Goal: Find specific page/section: Find specific page/section

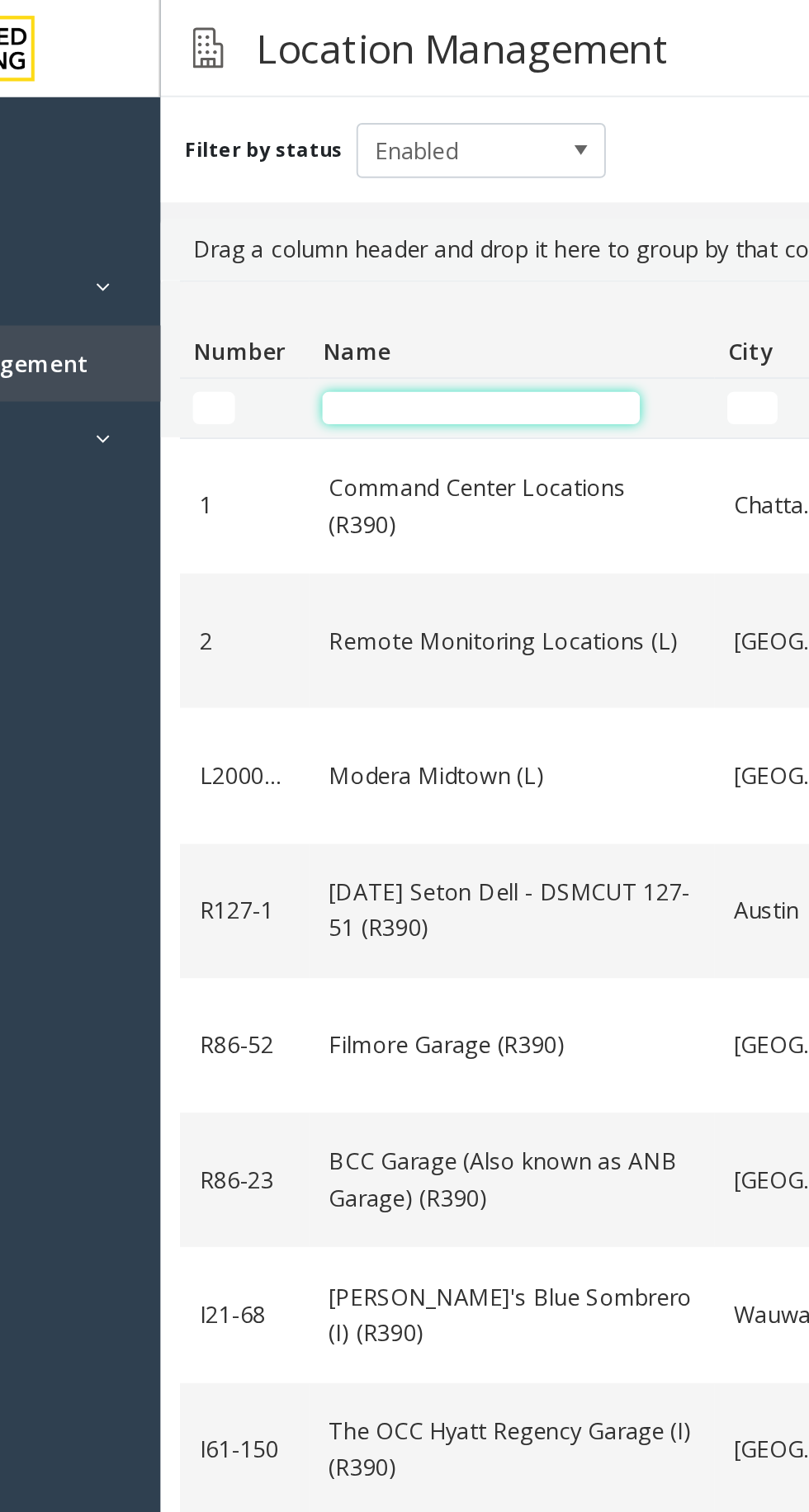
click at [365, 212] on input "Name Filter" at bounding box center [370, 207] width 162 height 17
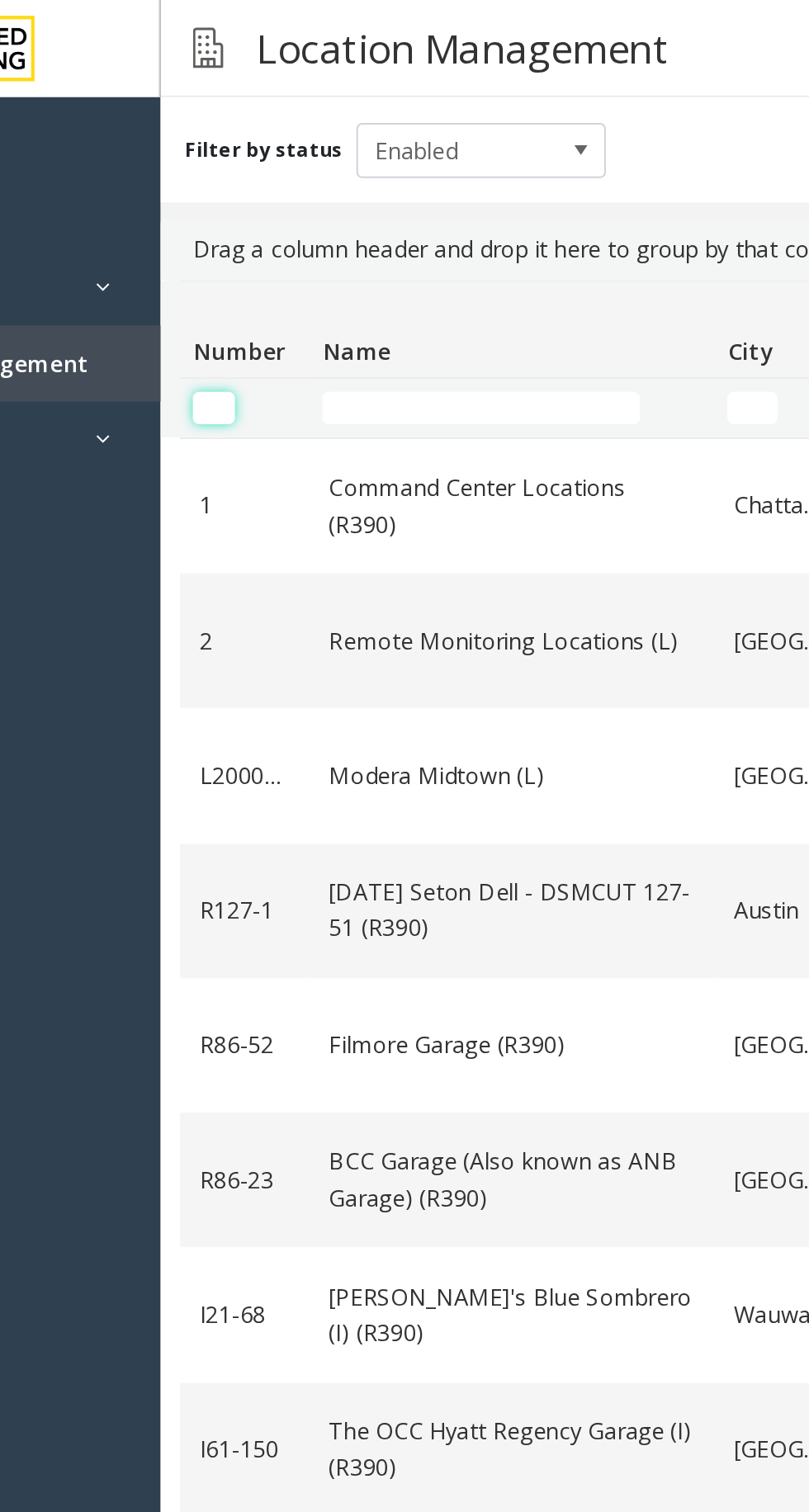
click at [231, 200] on input "Number Filter" at bounding box center [234, 207] width 21 height 17
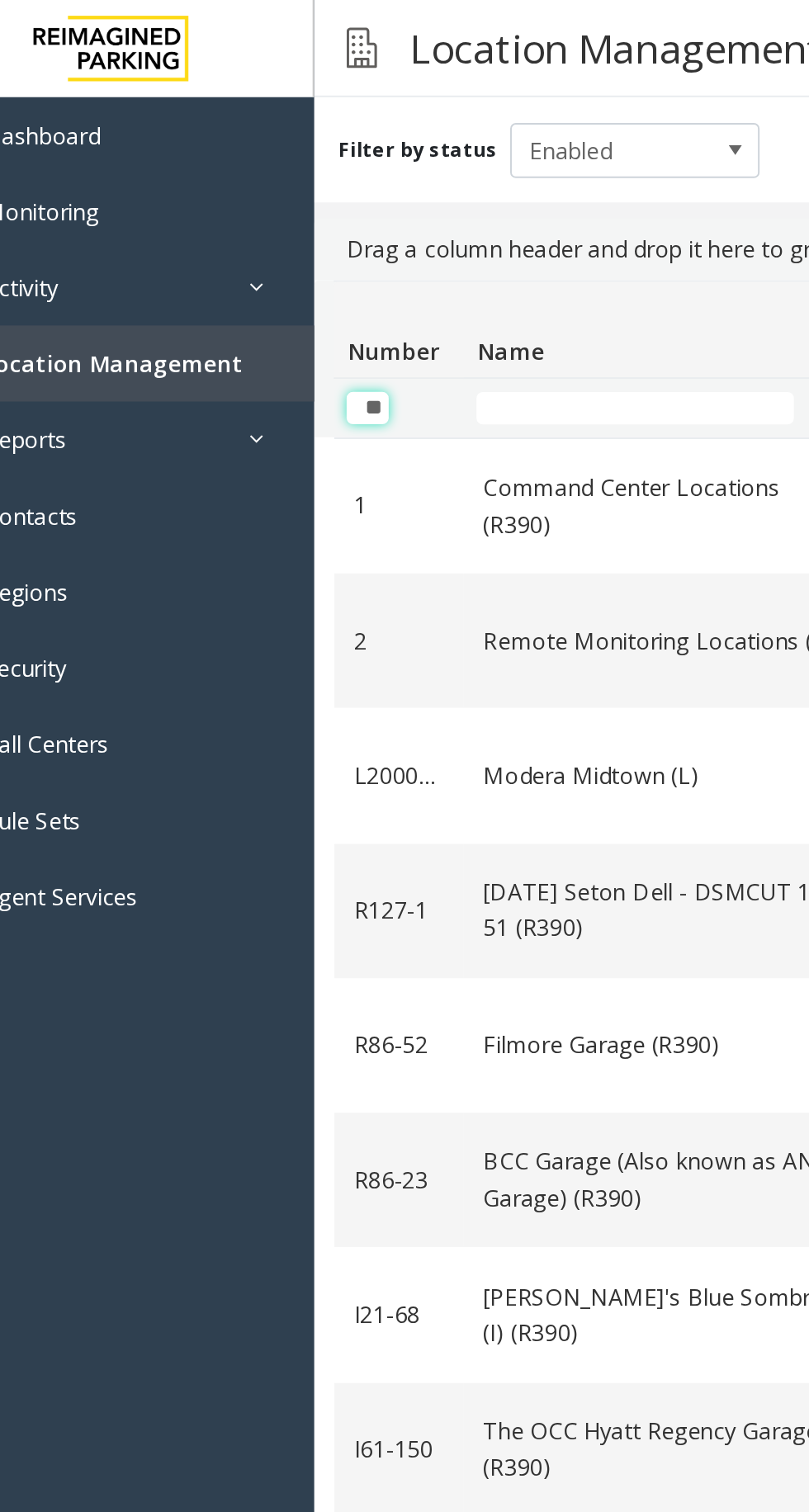
scroll to position [0, 2]
type input "*"
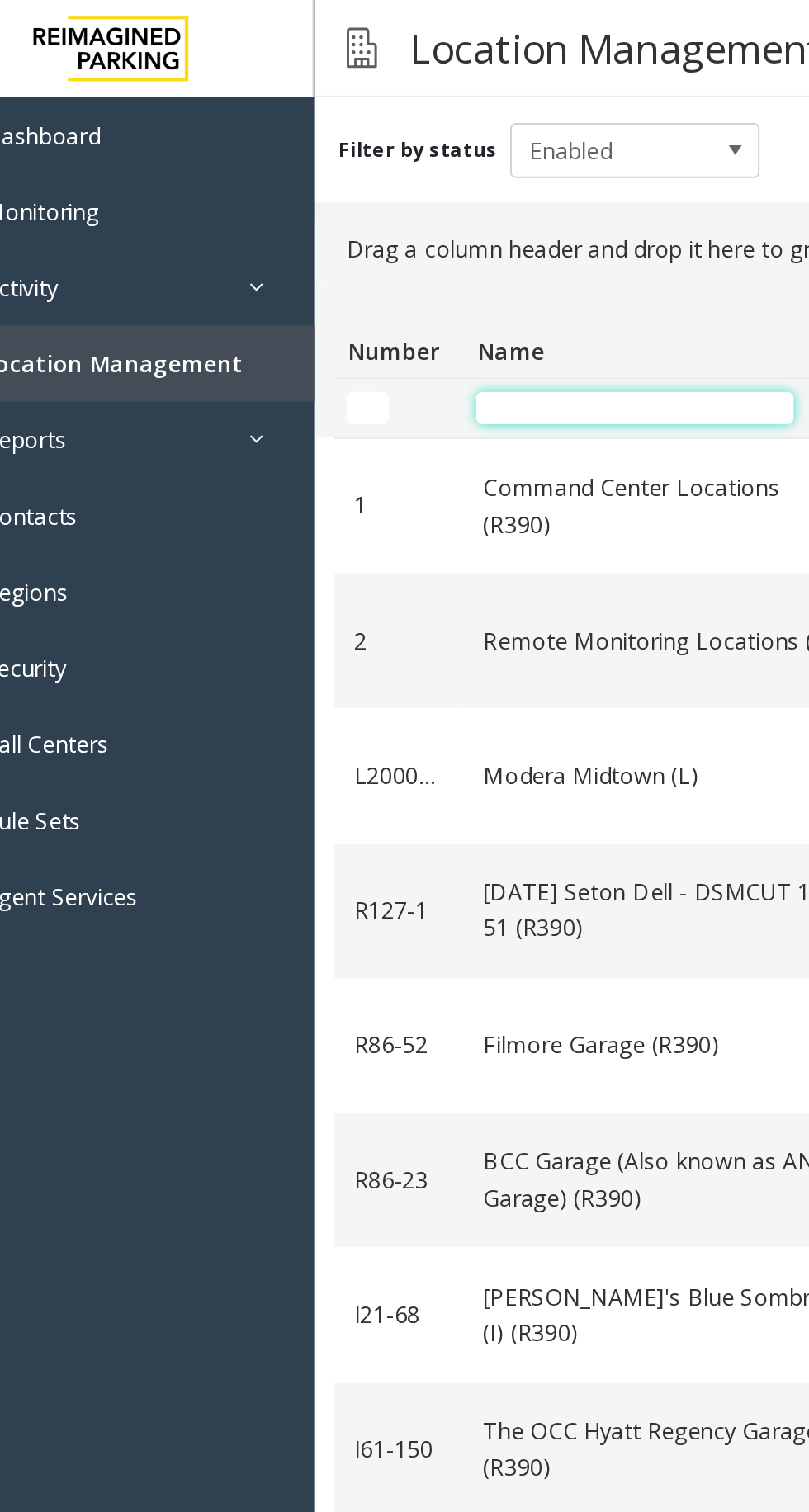
click at [344, 203] on input "Name Filter" at bounding box center [370, 207] width 162 height 17
type input "*"
type input "***"
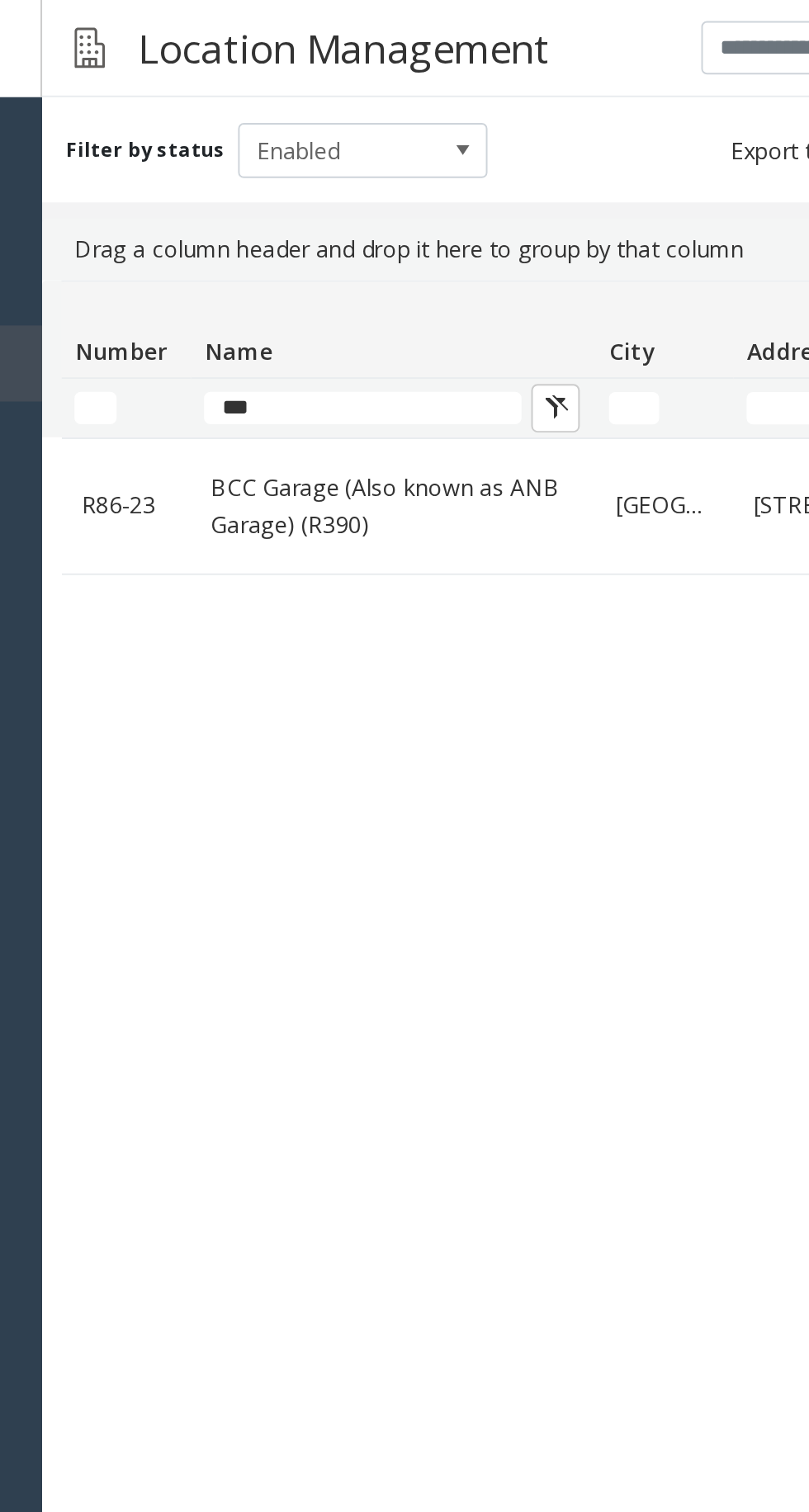
click at [371, 252] on link "BCC Garage (Also known as ANB Garage) (R390)" at bounding box center [386, 258] width 187 height 37
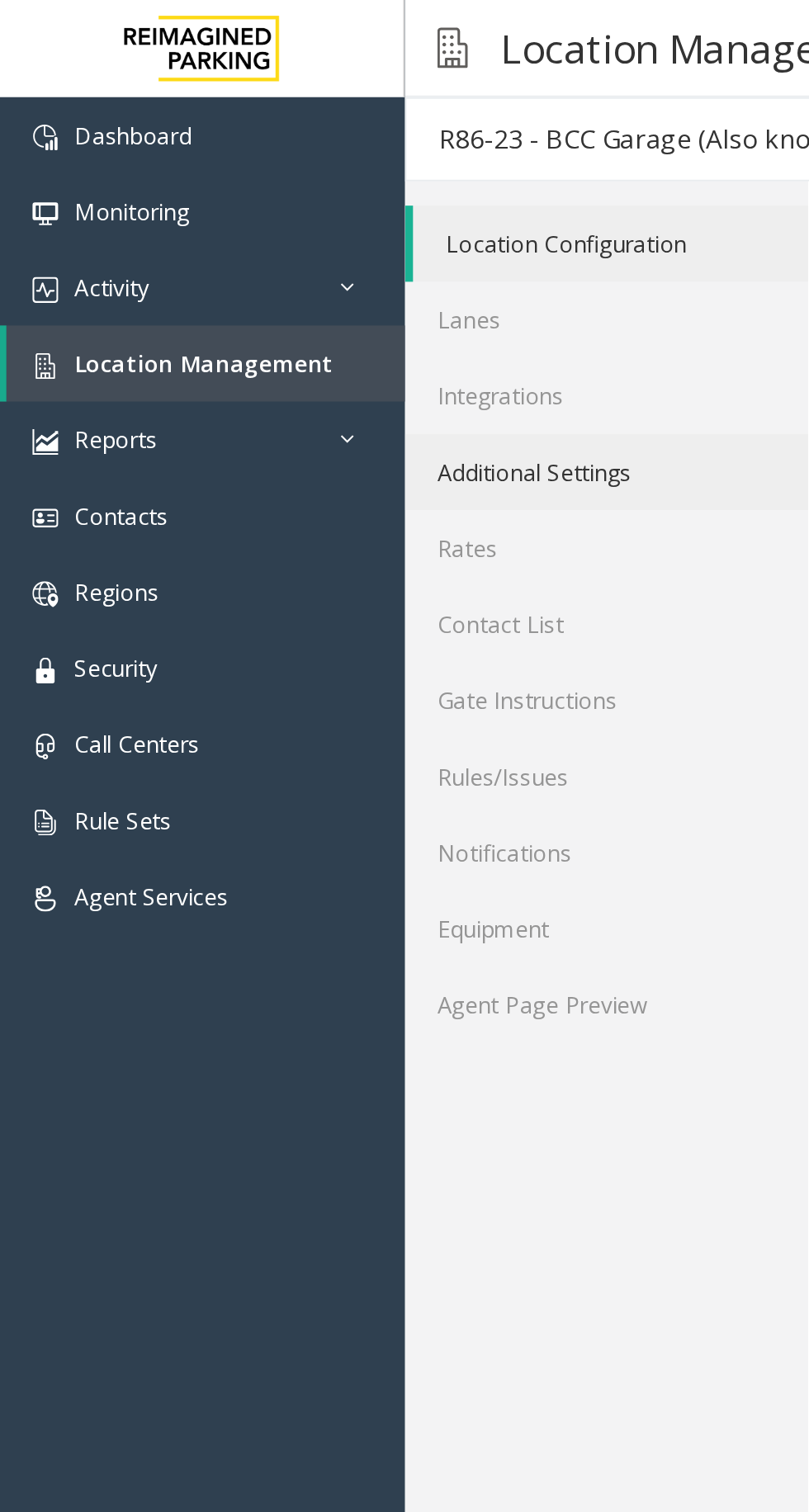
click at [307, 238] on link "Additional Settings" at bounding box center [309, 240] width 205 height 39
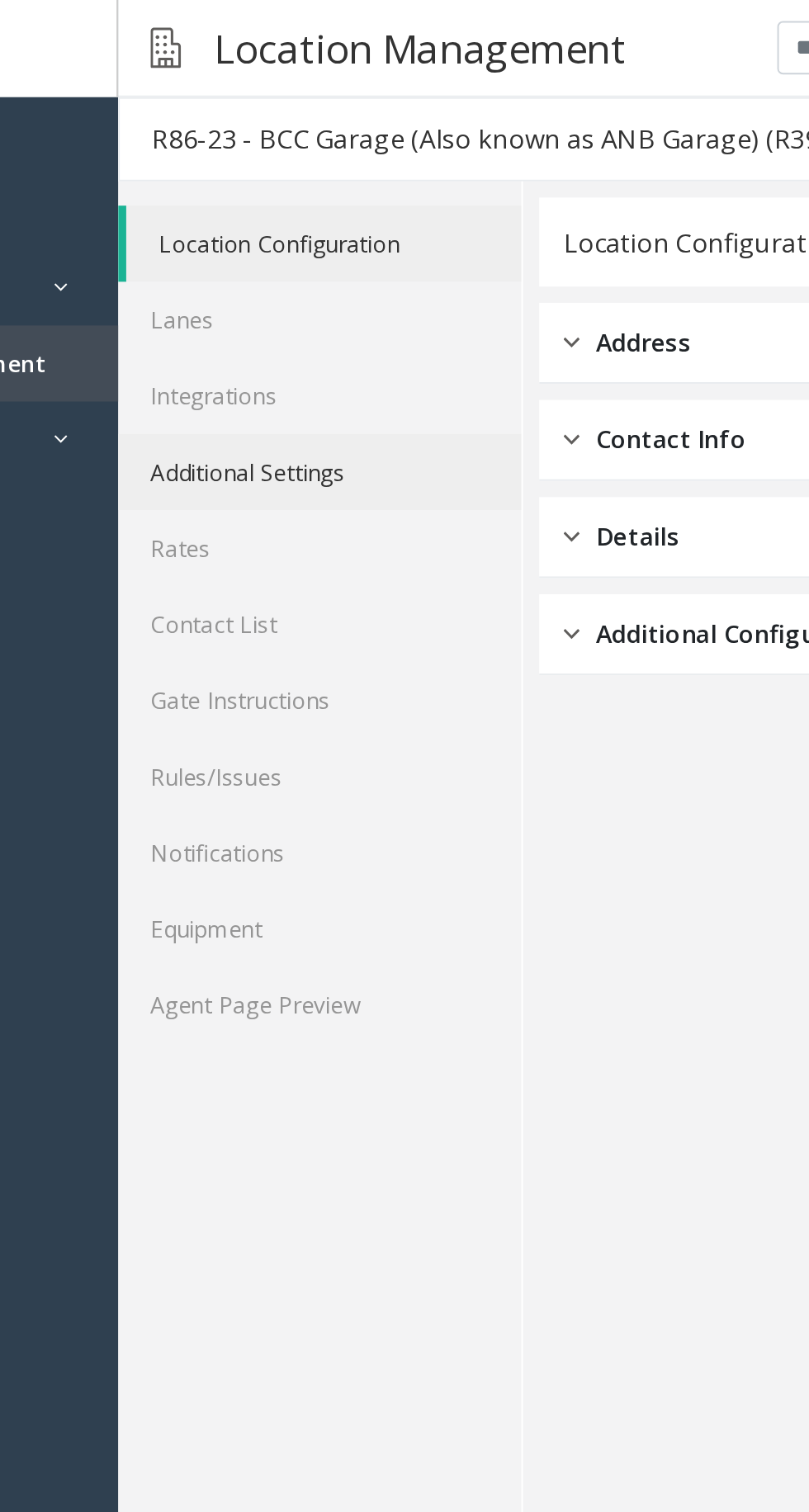
click at [306, 240] on link "Additional Settings" at bounding box center [309, 240] width 205 height 39
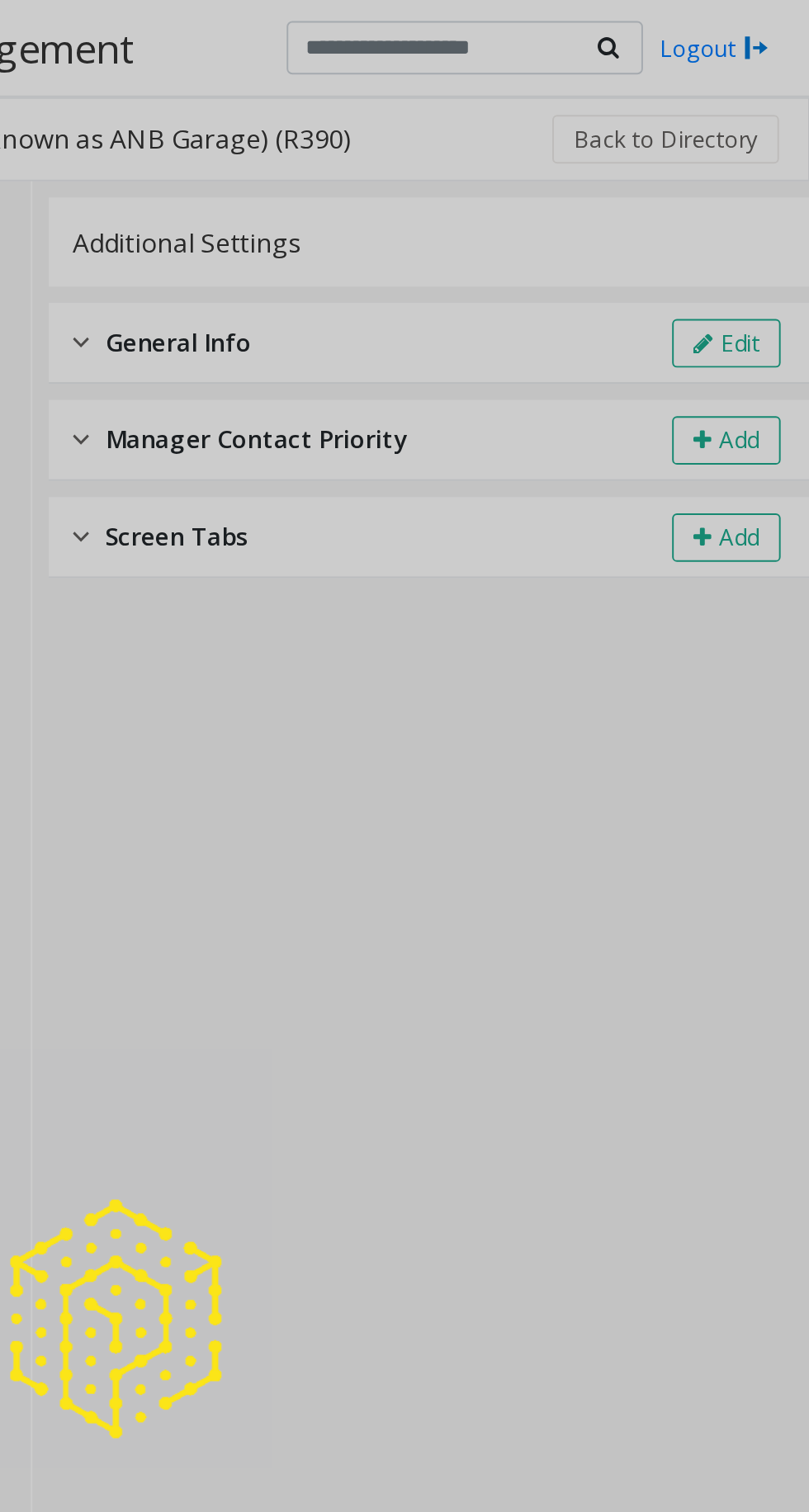
click at [768, 167] on div at bounding box center [404, 756] width 809 height 1512
click at [766, 166] on div at bounding box center [404, 756] width 809 height 1512
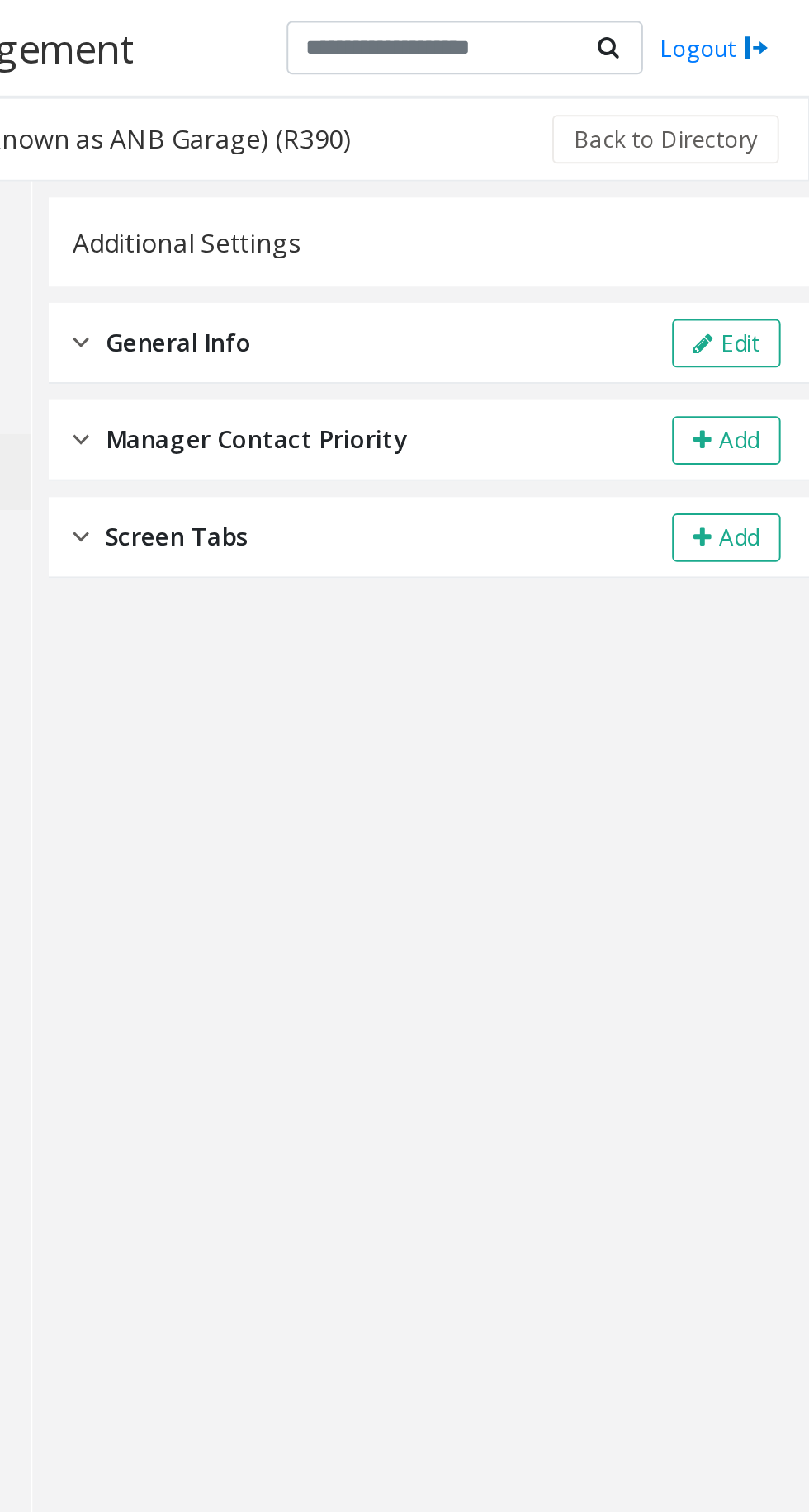
click at [765, 169] on button "Edit" at bounding box center [766, 174] width 55 height 24
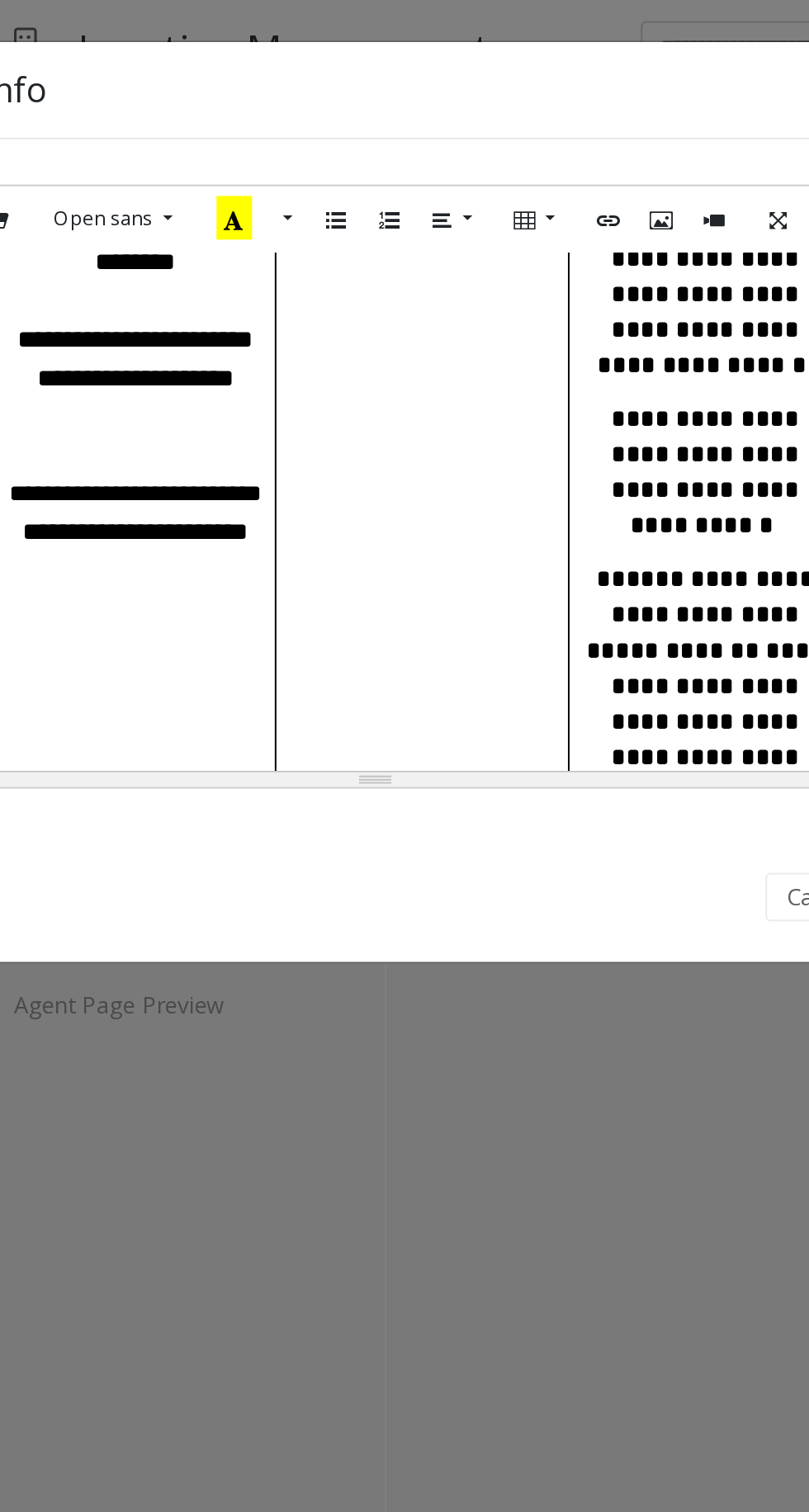
scroll to position [1212, 0]
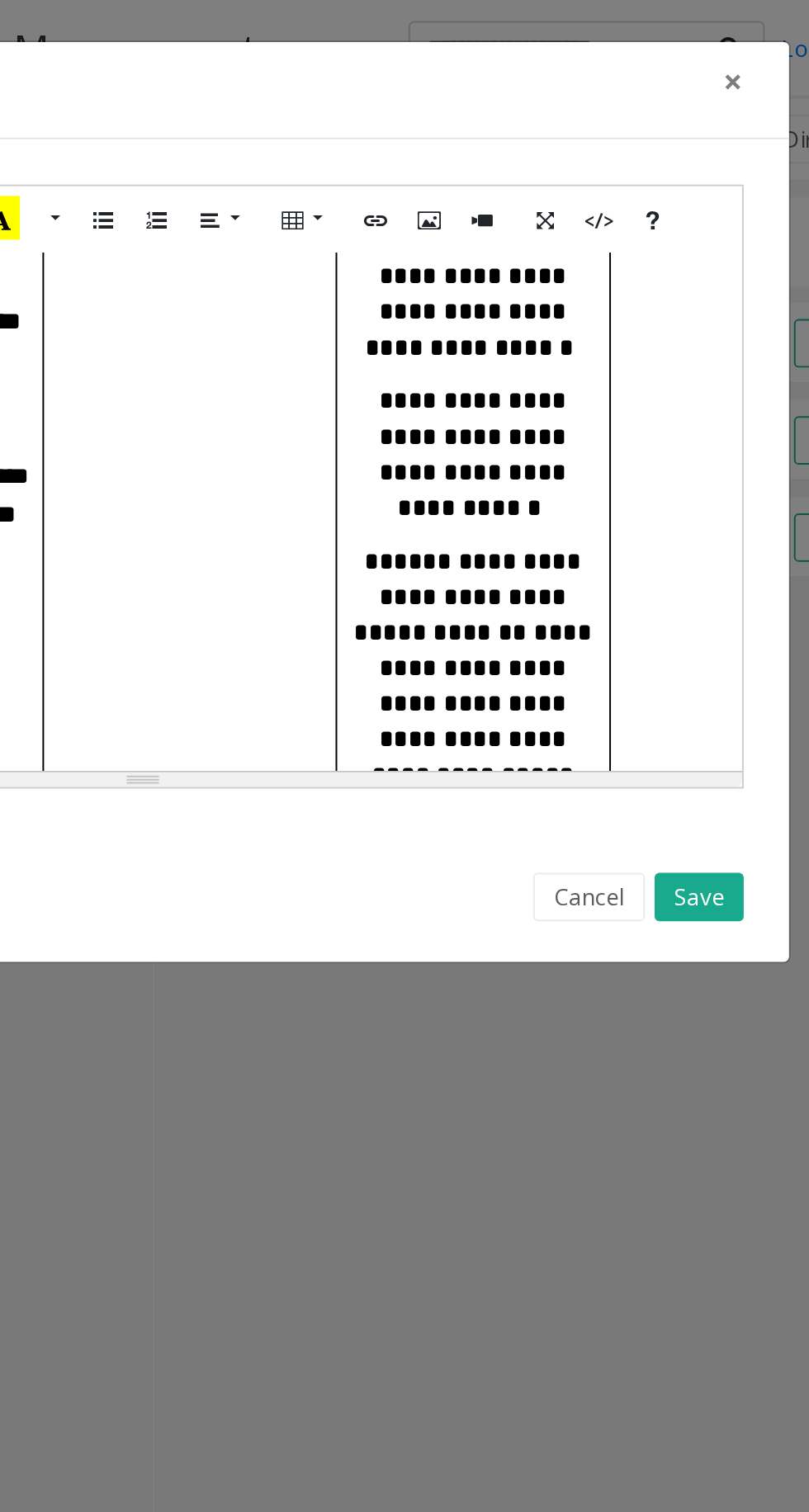
click at [630, 447] on button "Cancel" at bounding box center [634, 457] width 56 height 24
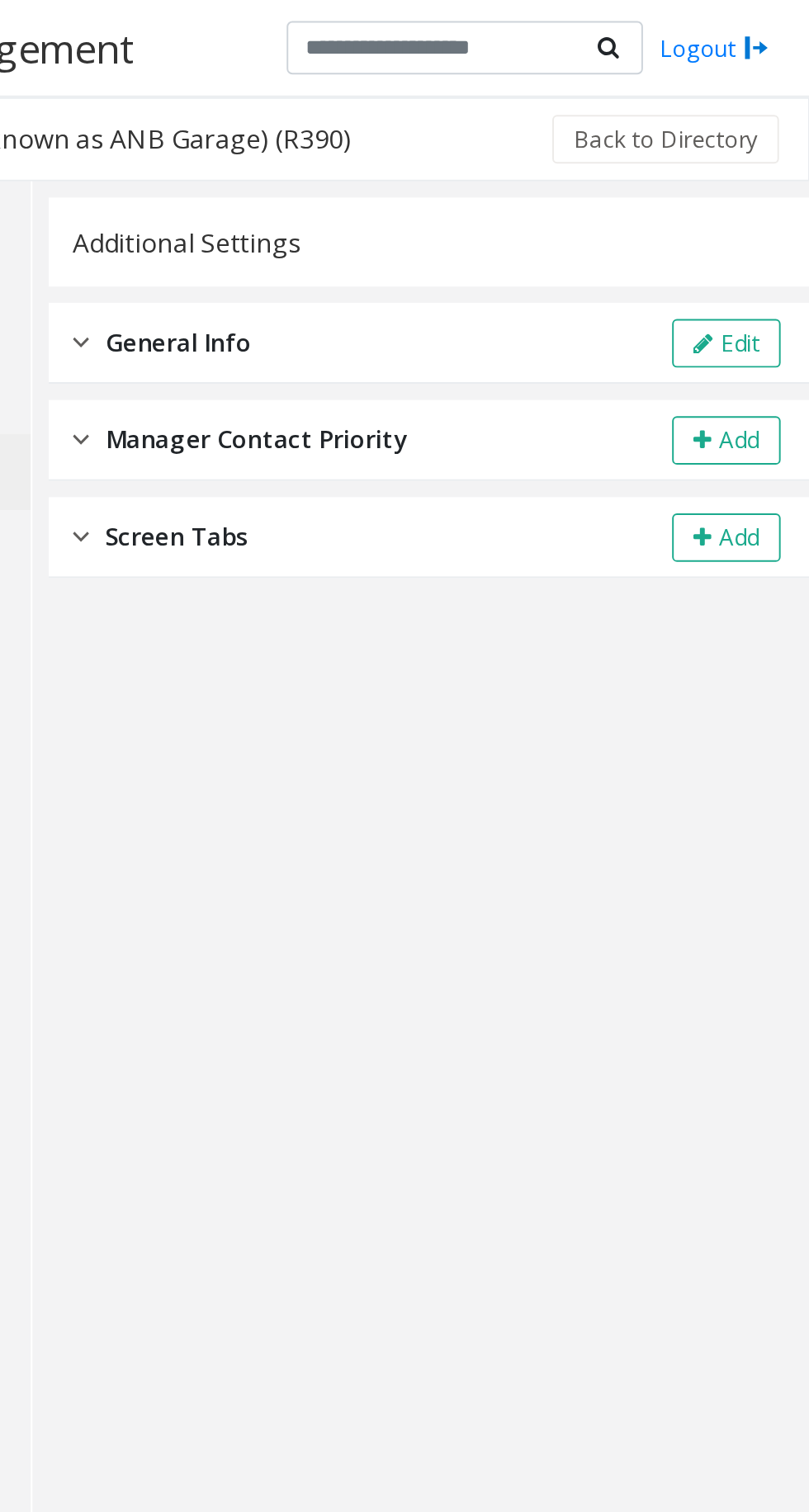
click at [746, 69] on button "Back to Directory" at bounding box center [735, 70] width 116 height 24
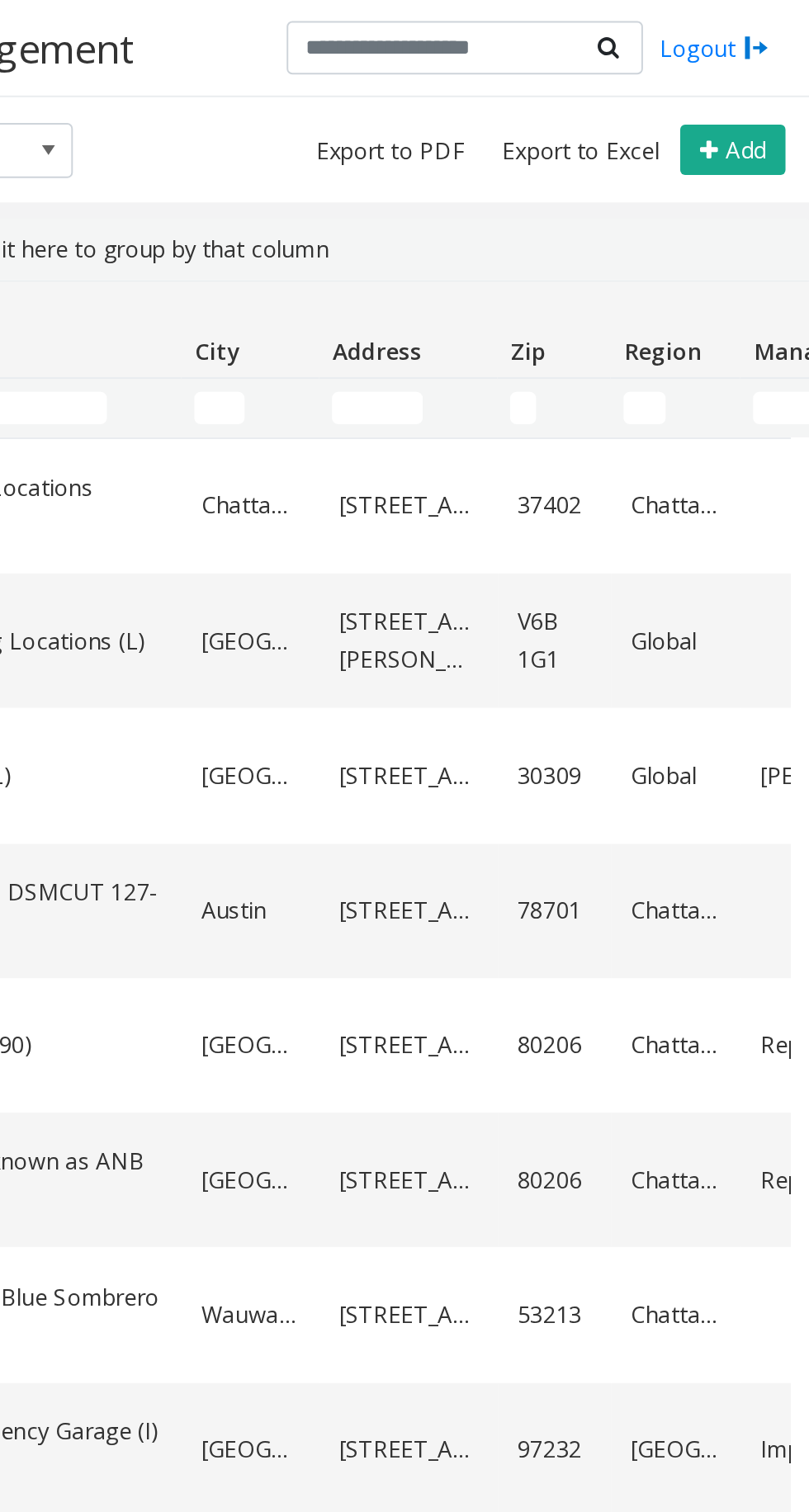
scroll to position [1, 0]
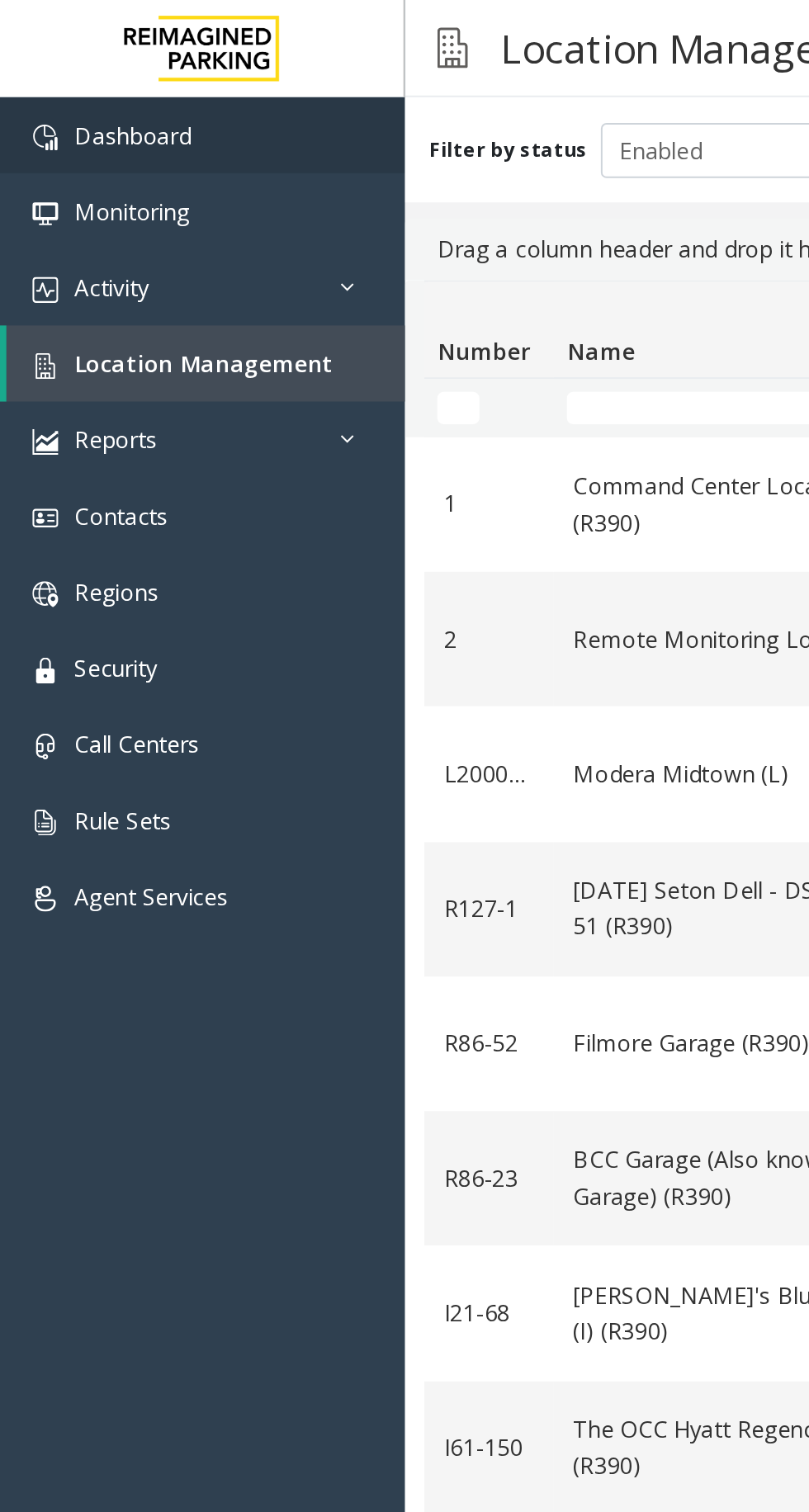
click at [79, 61] on span "Dashboard" at bounding box center [67, 69] width 59 height 16
